Goal: Use online tool/utility: Utilize a website feature to perform a specific function

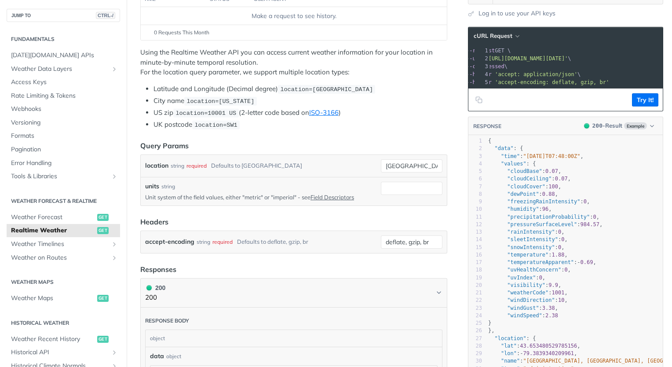
drag, startPoint x: 512, startPoint y: 59, endPoint x: 645, endPoint y: 60, distance: 133.6
click at [567, 60] on span "'[URL][DOMAIN_NAME][DATE]'" at bounding box center [526, 58] width 83 height 6
copy span "[URL][DOMAIN_NAME][DATE]"
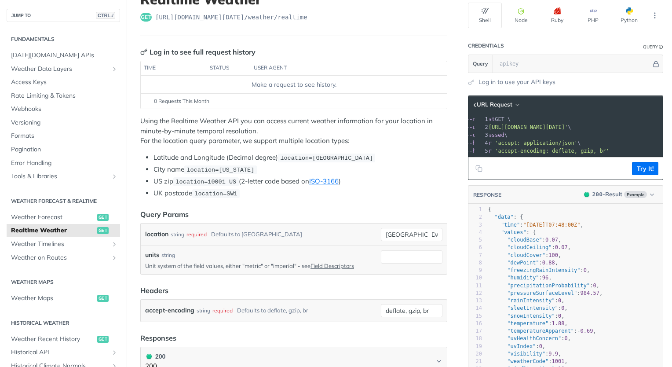
scroll to position [67, 0]
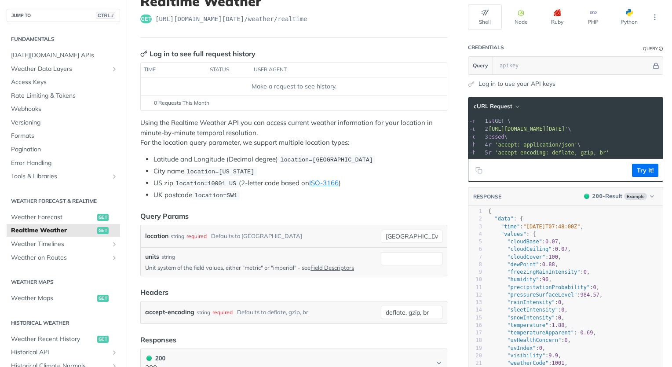
click at [513, 84] on link "Log in to use your API keys" at bounding box center [516, 83] width 77 height 9
click at [474, 115] on div at bounding box center [481, 147] width 15 height 65
click at [427, 185] on li "US zip location=10001 [GEOGRAPHIC_DATA] (2-letter code based on ISO-3166 )" at bounding box center [300, 183] width 294 height 10
click at [635, 177] on button "Try It!" at bounding box center [645, 170] width 26 height 13
click at [522, 64] on input "text" at bounding box center [573, 66] width 156 height 18
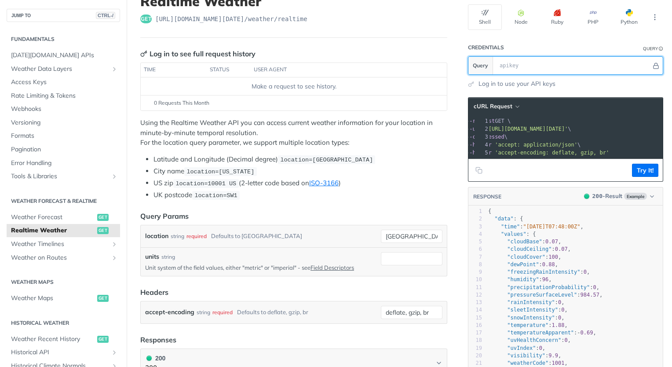
paste input "vOLRqNshdkY5TtEIiArUaQBFEl7fqcK4"
type input "vOLRqNshdkY5TtEIiArUaQBFEl7fqcK4"
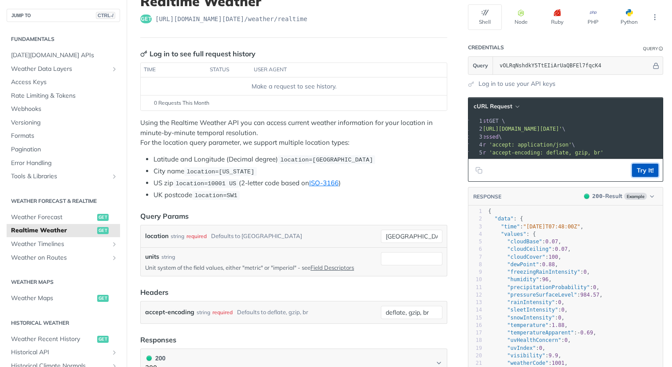
click at [636, 170] on button "Try It!" at bounding box center [645, 170] width 26 height 13
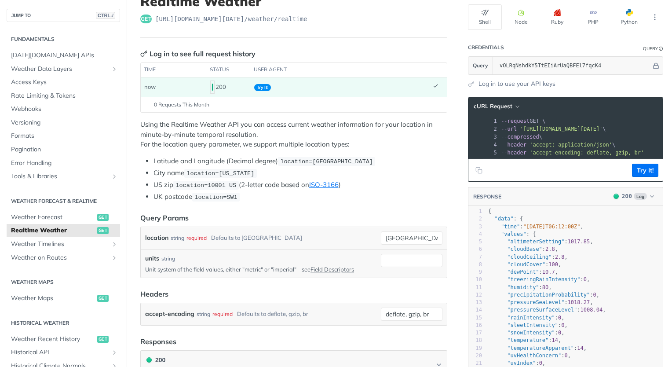
scroll to position [0, 0]
drag, startPoint x: 645, startPoint y: 128, endPoint x: 511, endPoint y: 127, distance: 134.1
click at [520, 127] on span "'[URL][DOMAIN_NAME][DATE]'" at bounding box center [561, 129] width 83 height 6
copy span "'[URL][DOMAIN_NAME][DATE]"
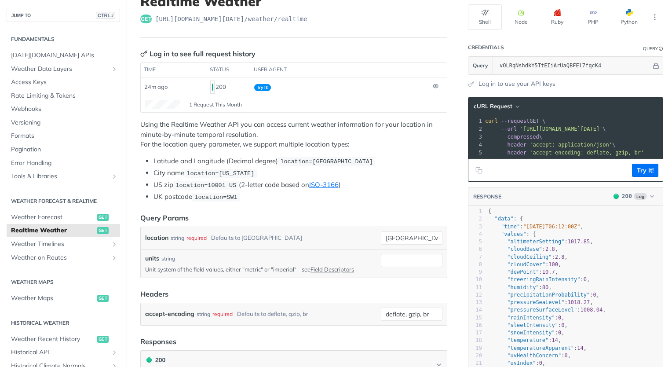
click at [438, 156] on li "Latitude and Longitude (Decimal degree) location=[GEOGRAPHIC_DATA]" at bounding box center [300, 161] width 294 height 10
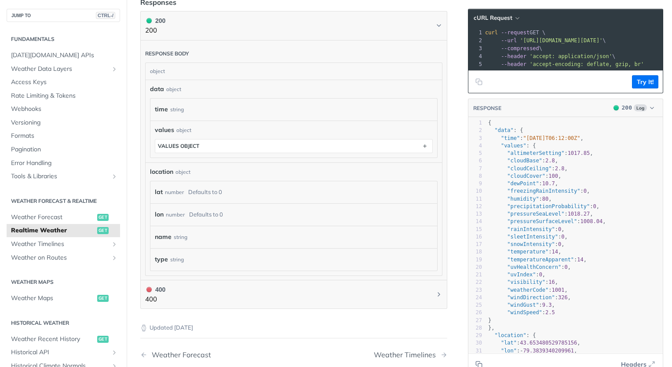
scroll to position [405, 0]
